Goal: Transaction & Acquisition: Register for event/course

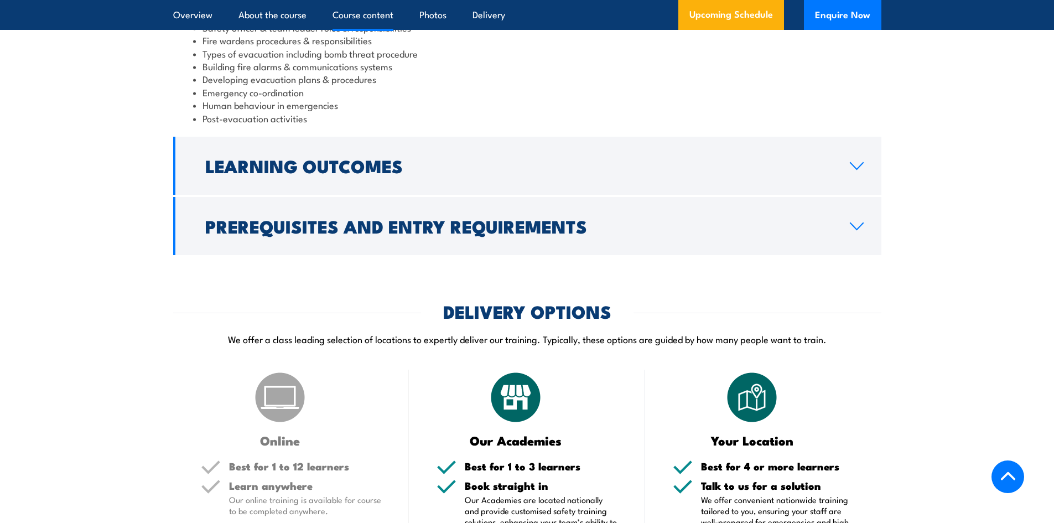
scroll to position [1439, 0]
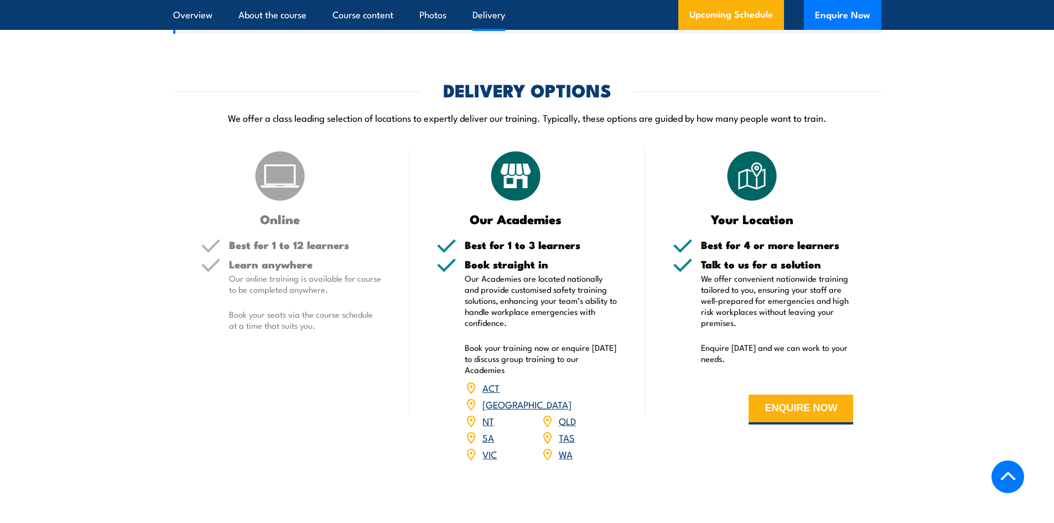
click at [489, 454] on link "VIC" at bounding box center [490, 453] width 14 height 13
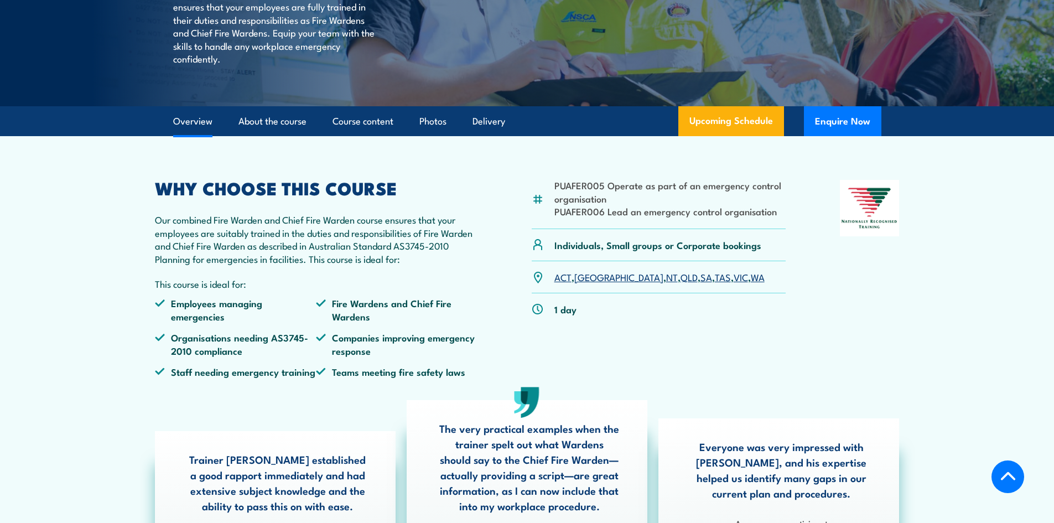
scroll to position [189, 0]
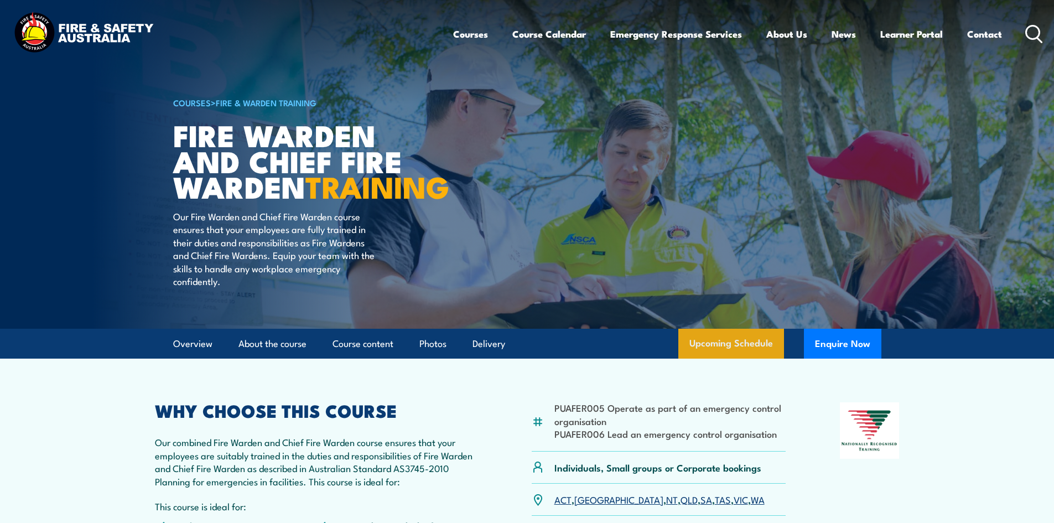
click at [712, 356] on link "Upcoming Schedule" at bounding box center [731, 344] width 106 height 30
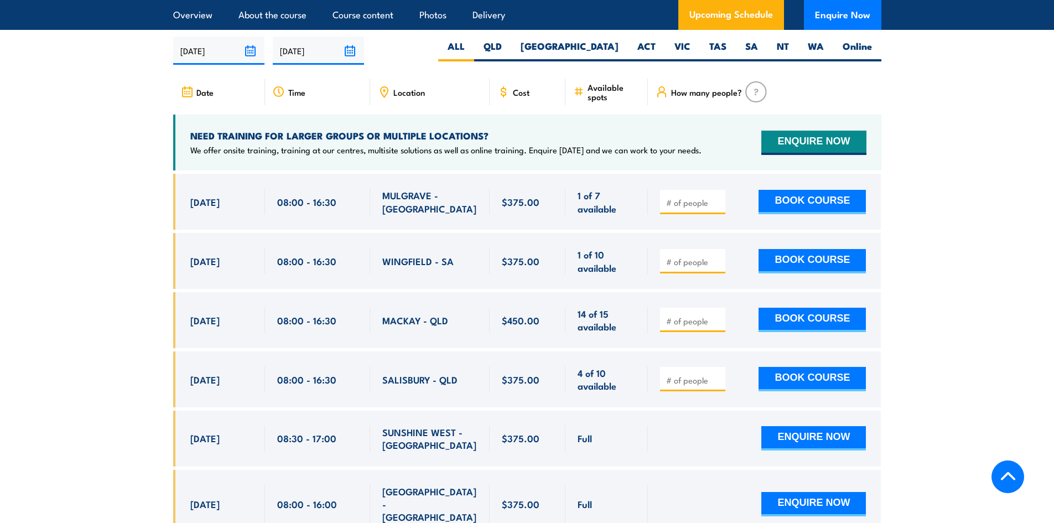
scroll to position [1628, 0]
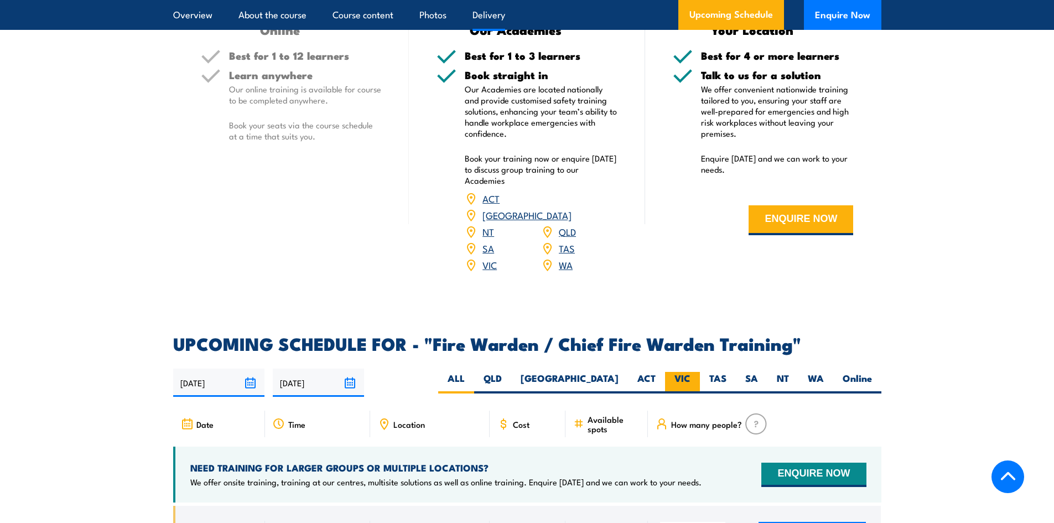
click at [683, 372] on label "VIC" at bounding box center [682, 383] width 35 height 22
click at [691, 372] on input "VIC" at bounding box center [694, 375] width 7 height 7
radio input "true"
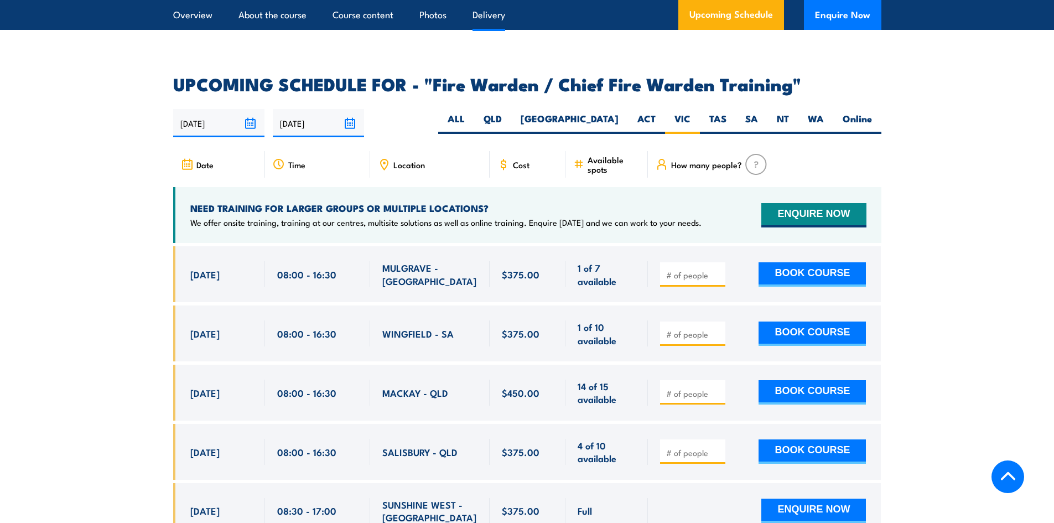
scroll to position [1960, 0]
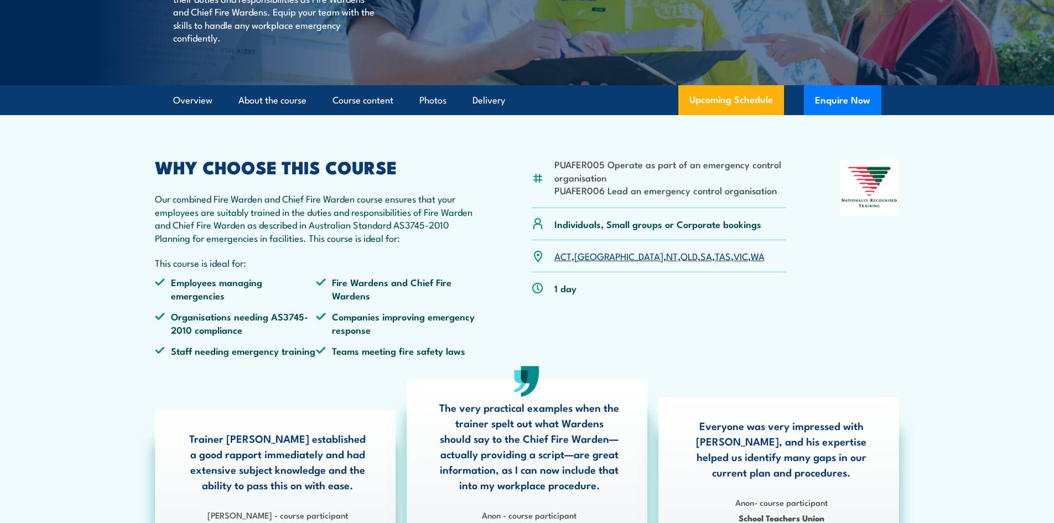
scroll to position [134, 0]
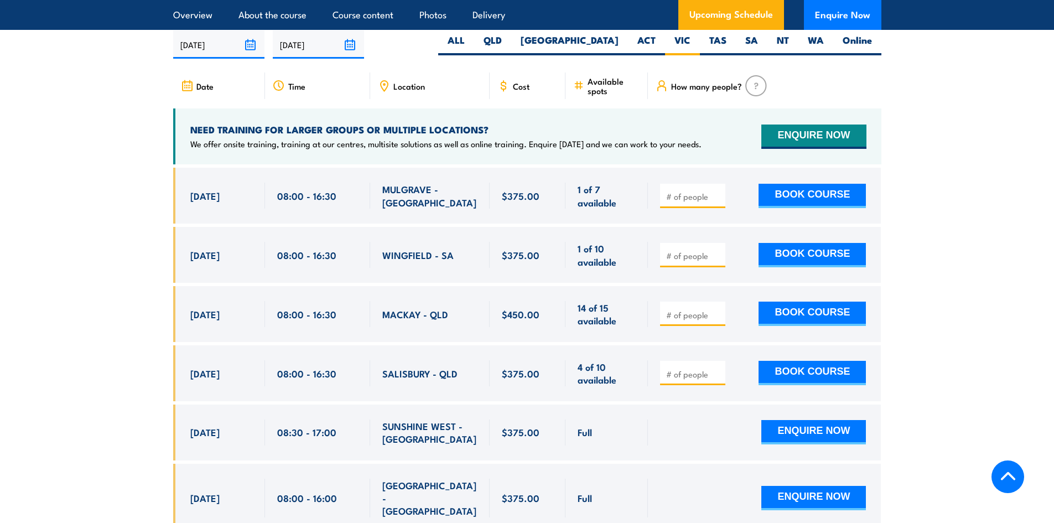
scroll to position [1579, 0]
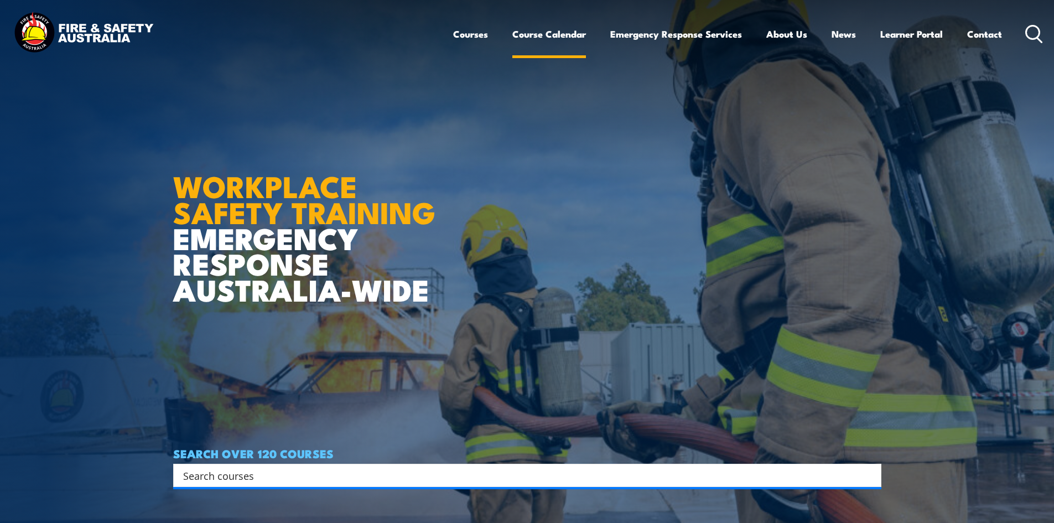
click at [574, 40] on link "Course Calendar" at bounding box center [549, 33] width 74 height 29
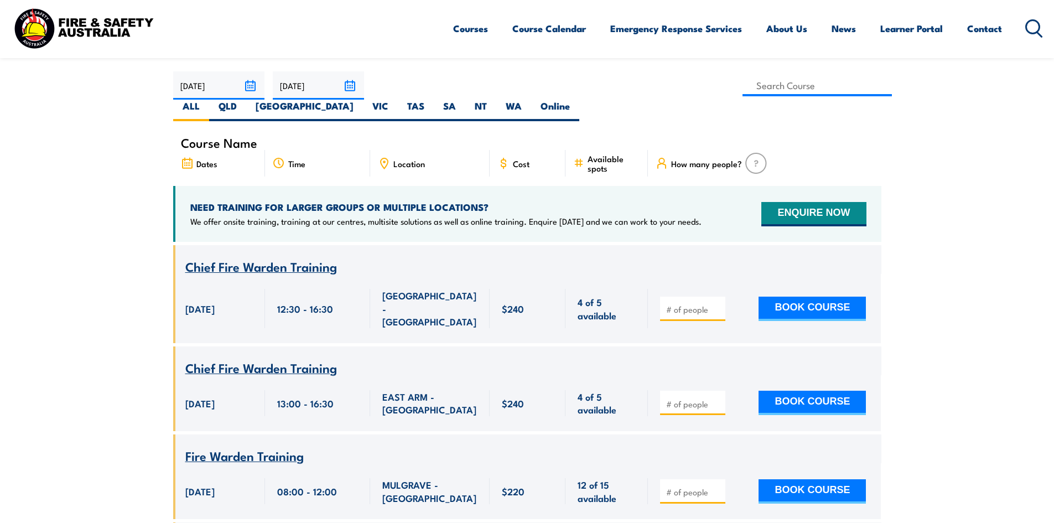
scroll to position [332, 0]
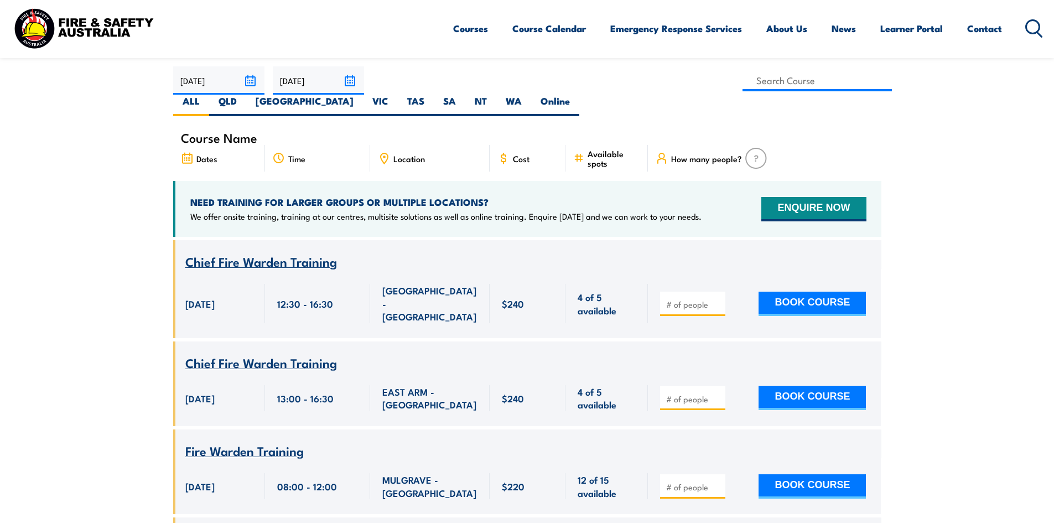
click at [292, 441] on span "Fire Warden Training" at bounding box center [244, 450] width 118 height 19
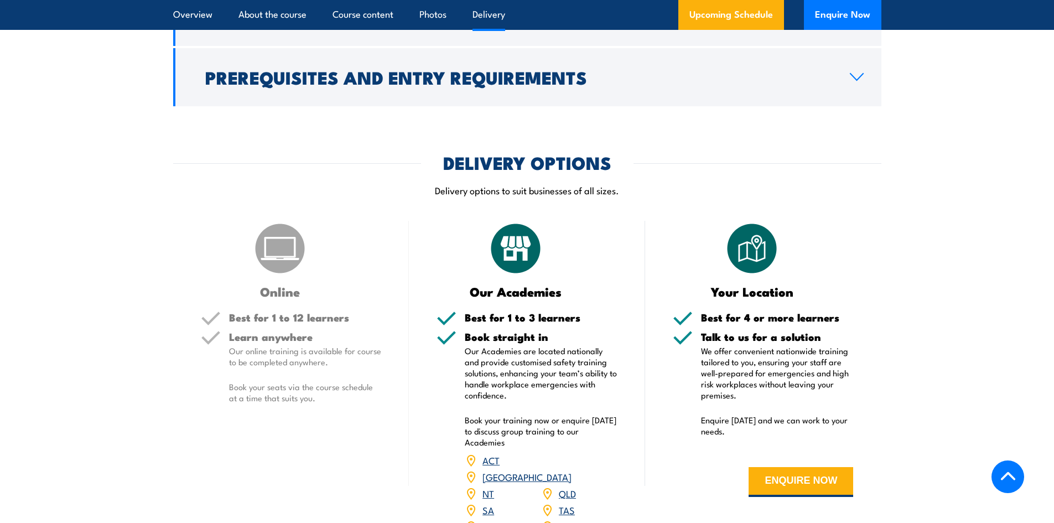
scroll to position [1549, 0]
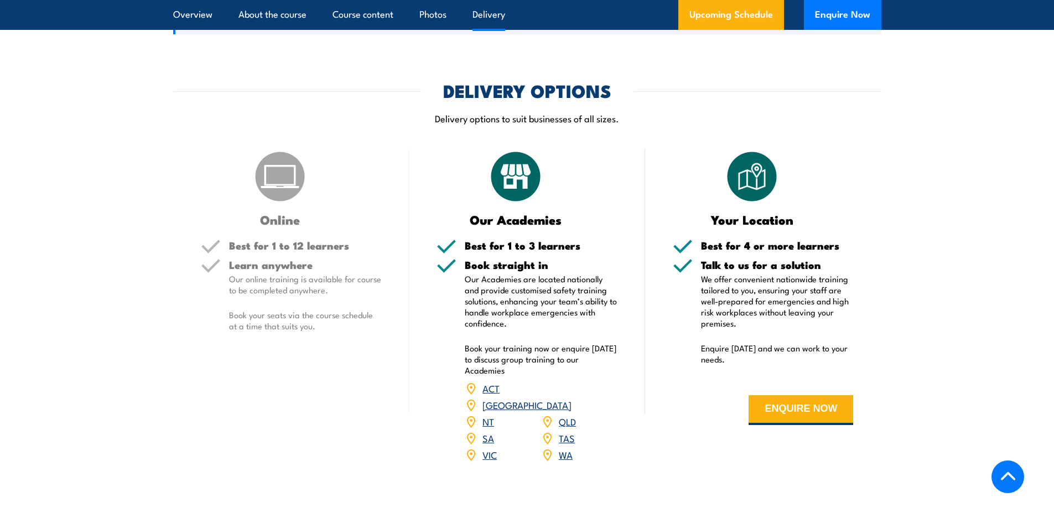
click at [482, 447] on div "VIC" at bounding box center [503, 455] width 76 height 17
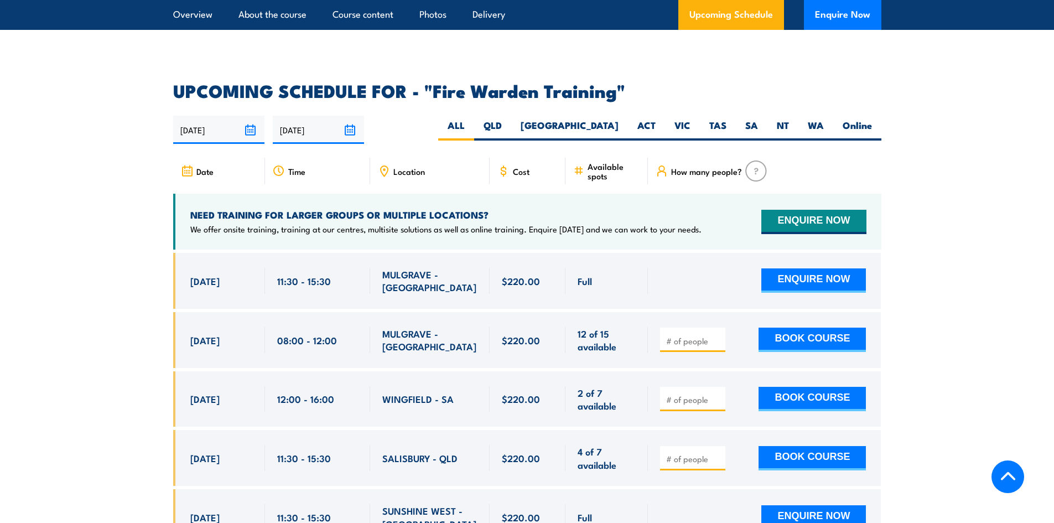
scroll to position [2047, 0]
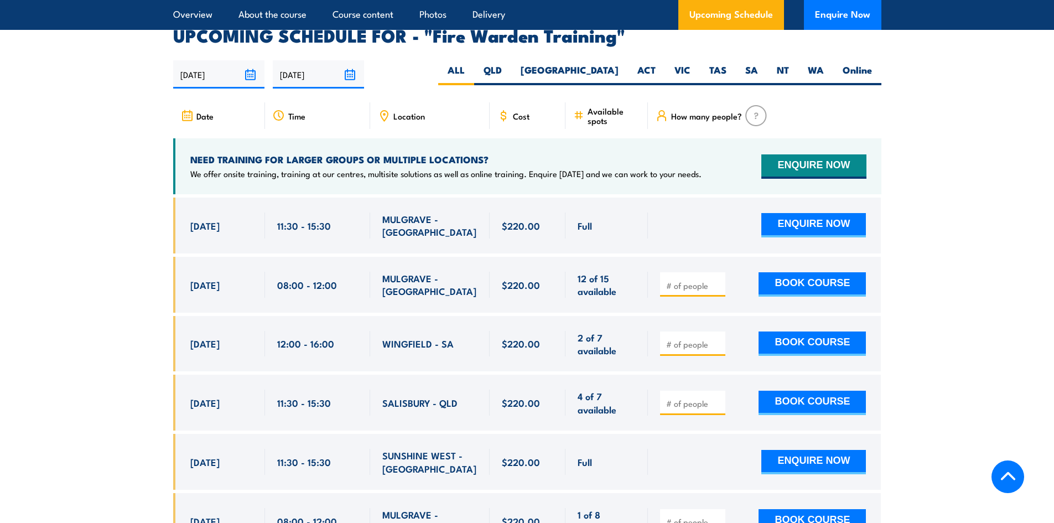
click at [683, 280] on input "number" at bounding box center [693, 285] width 55 height 11
click at [715, 280] on input "1" at bounding box center [693, 285] width 55 height 11
type input "2"
click at [715, 280] on input "2" at bounding box center [693, 285] width 55 height 11
click at [816, 272] on button "BOOK COURSE" at bounding box center [812, 284] width 107 height 24
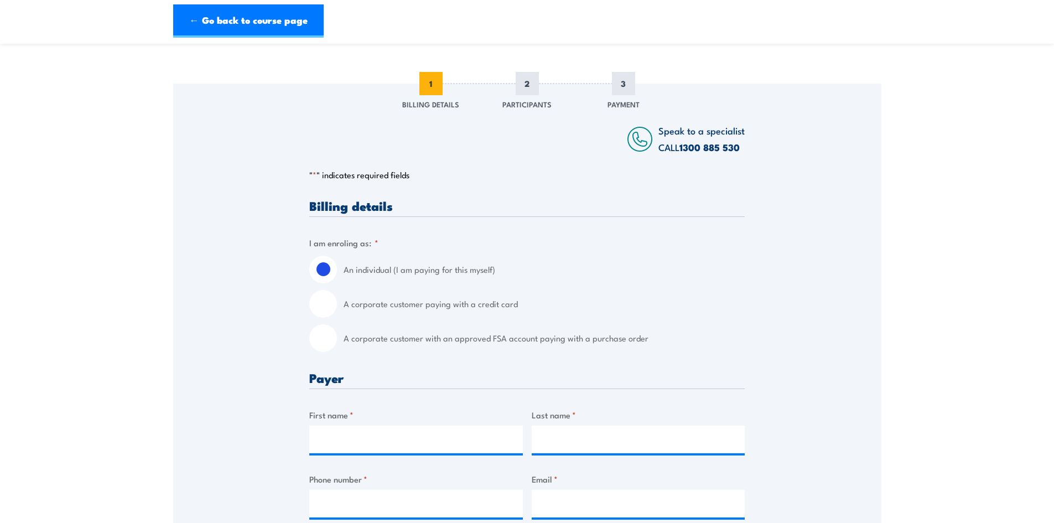
scroll to position [111, 0]
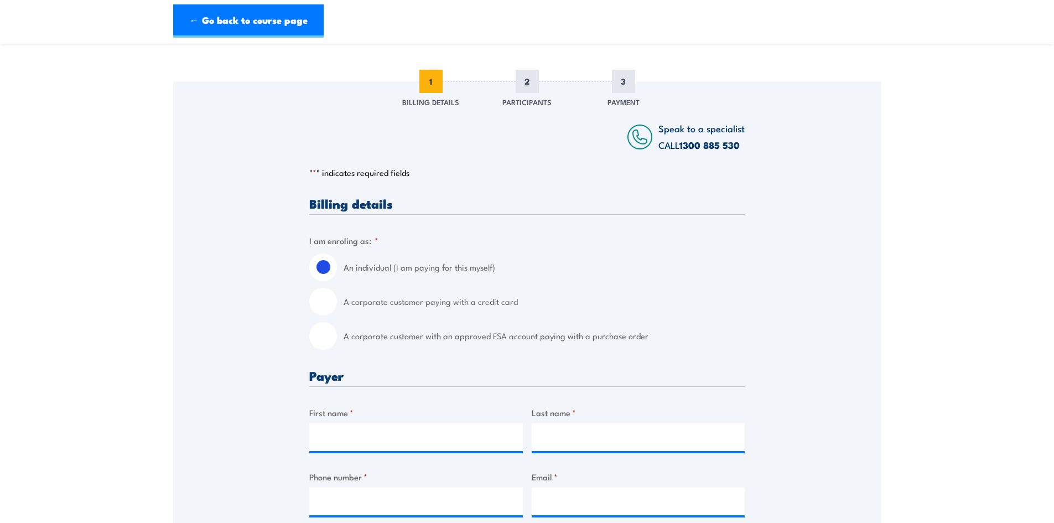
click at [333, 308] on input "A corporate customer paying with a credit card" at bounding box center [323, 302] width 28 height 28
radio input "true"
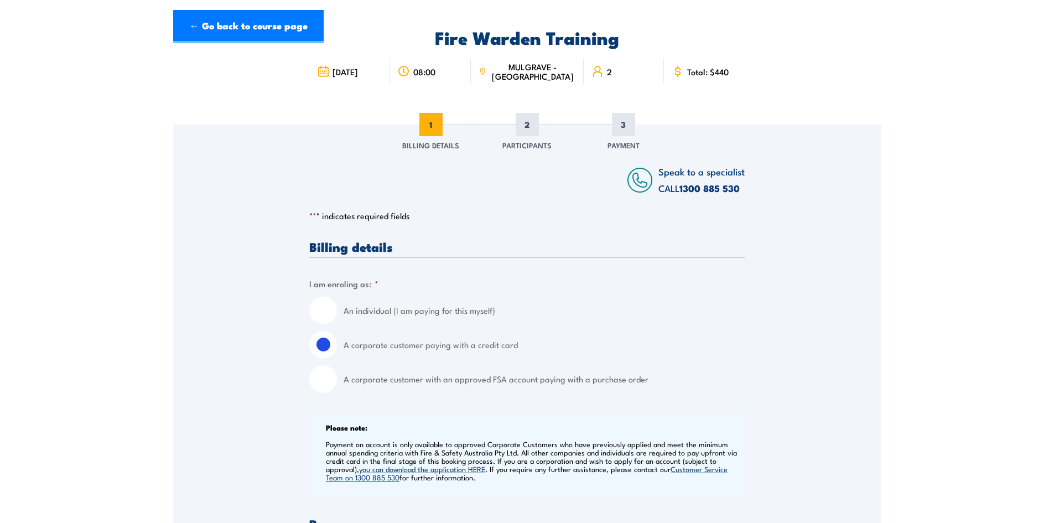
scroll to position [0, 0]
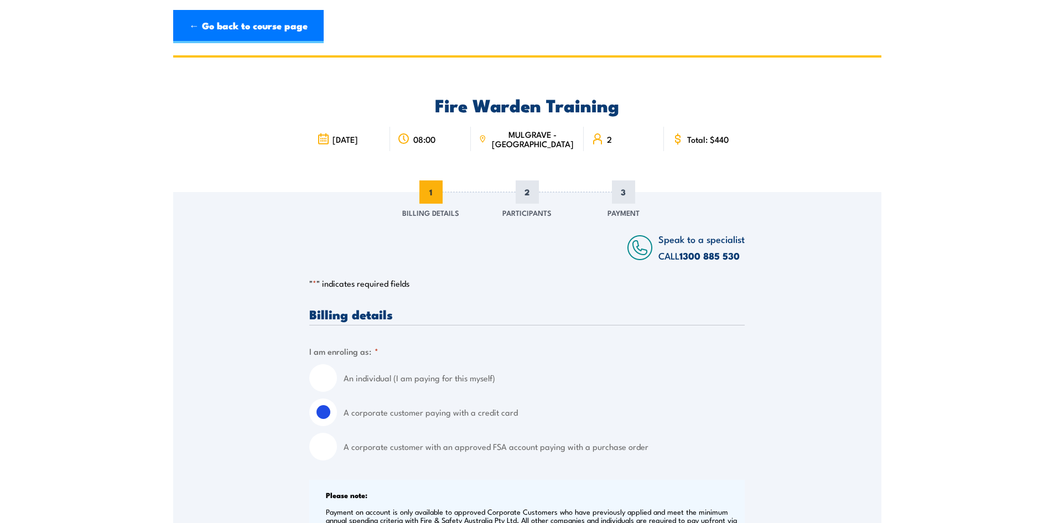
drag, startPoint x: 892, startPoint y: 267, endPoint x: 785, endPoint y: 238, distance: 111.3
